Goal: Transaction & Acquisition: Subscribe to service/newsletter

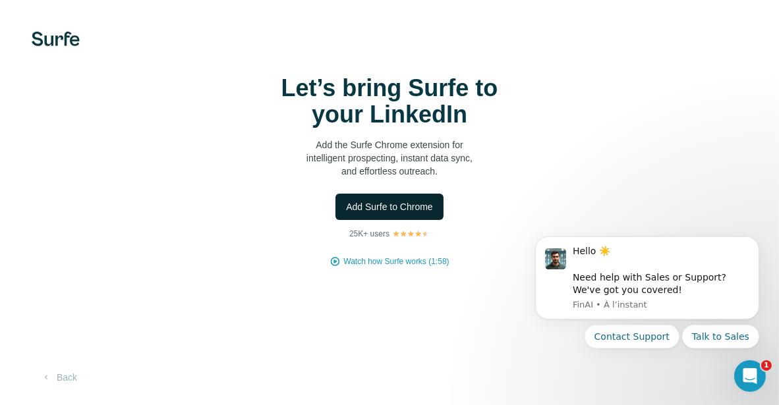
click at [399, 203] on span "Add Surfe to Chrome" at bounding box center [389, 206] width 87 height 13
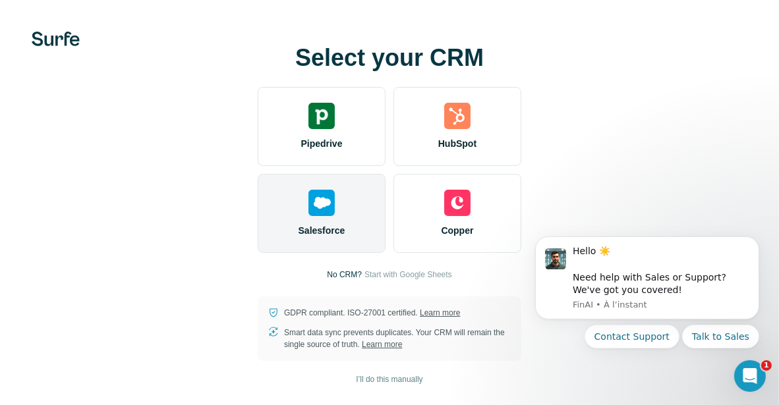
click at [310, 217] on div "Salesforce" at bounding box center [322, 213] width 128 height 79
click at [335, 219] on div "Salesforce" at bounding box center [322, 213] width 128 height 79
click at [334, 221] on div "Salesforce" at bounding box center [322, 213] width 128 height 79
